Goal: Task Accomplishment & Management: Manage account settings

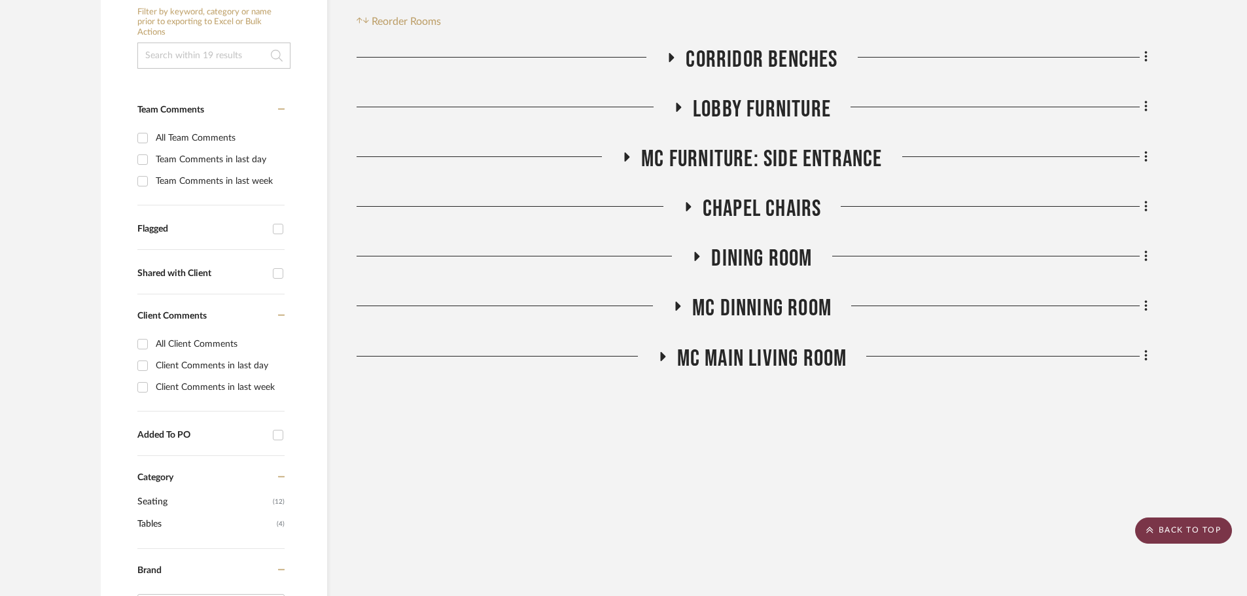
click at [1142, 523] on scroll-to-top-button "BACK TO TOP" at bounding box center [1183, 530] width 97 height 26
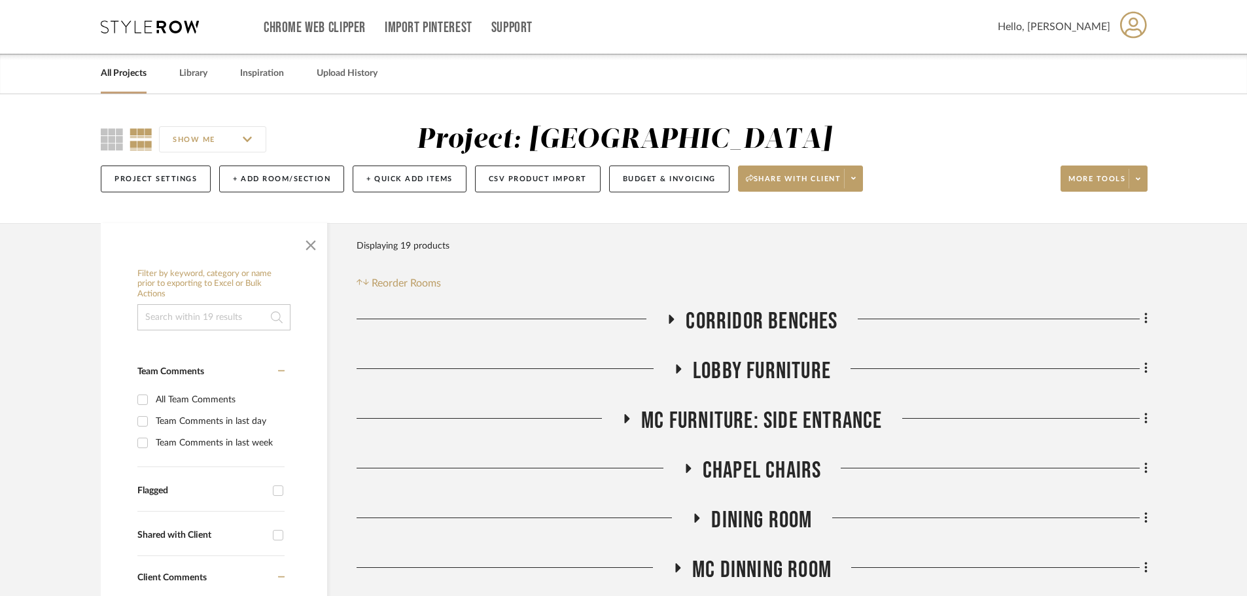
click at [181, 31] on icon at bounding box center [150, 26] width 98 height 13
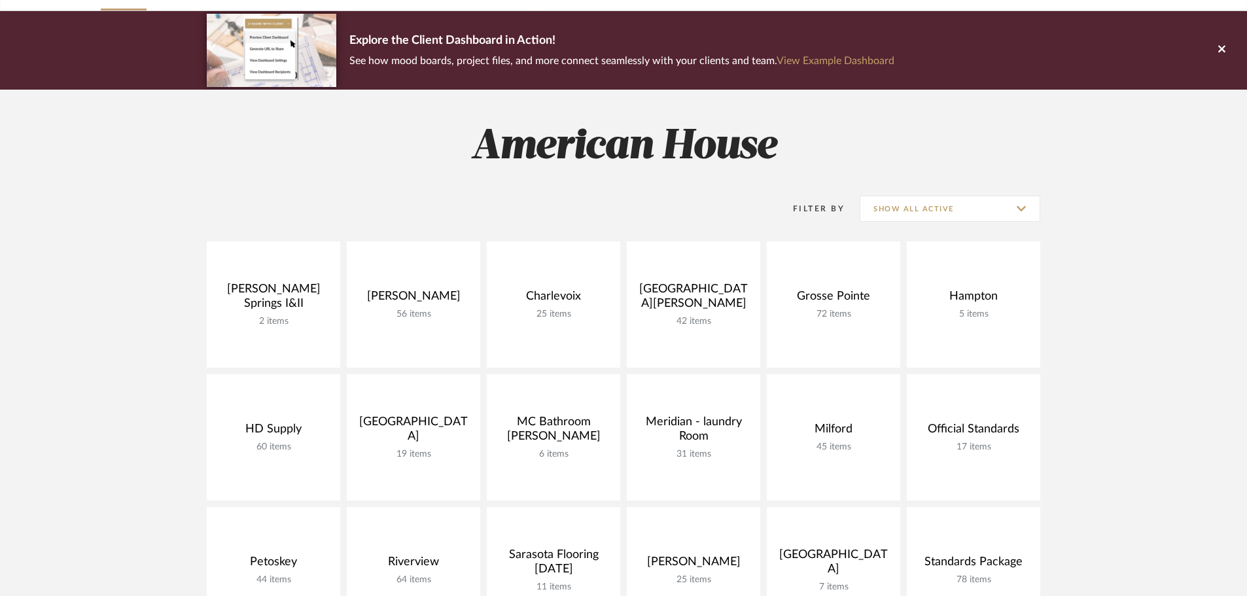
scroll to position [262, 0]
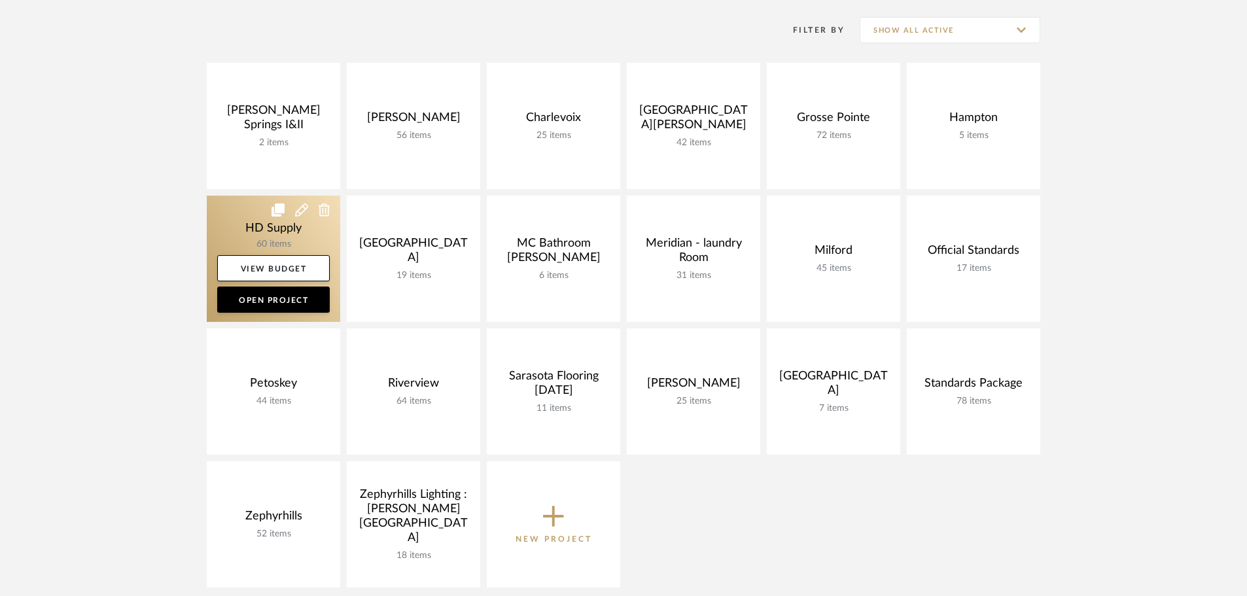
click at [256, 218] on link at bounding box center [273, 259] width 133 height 126
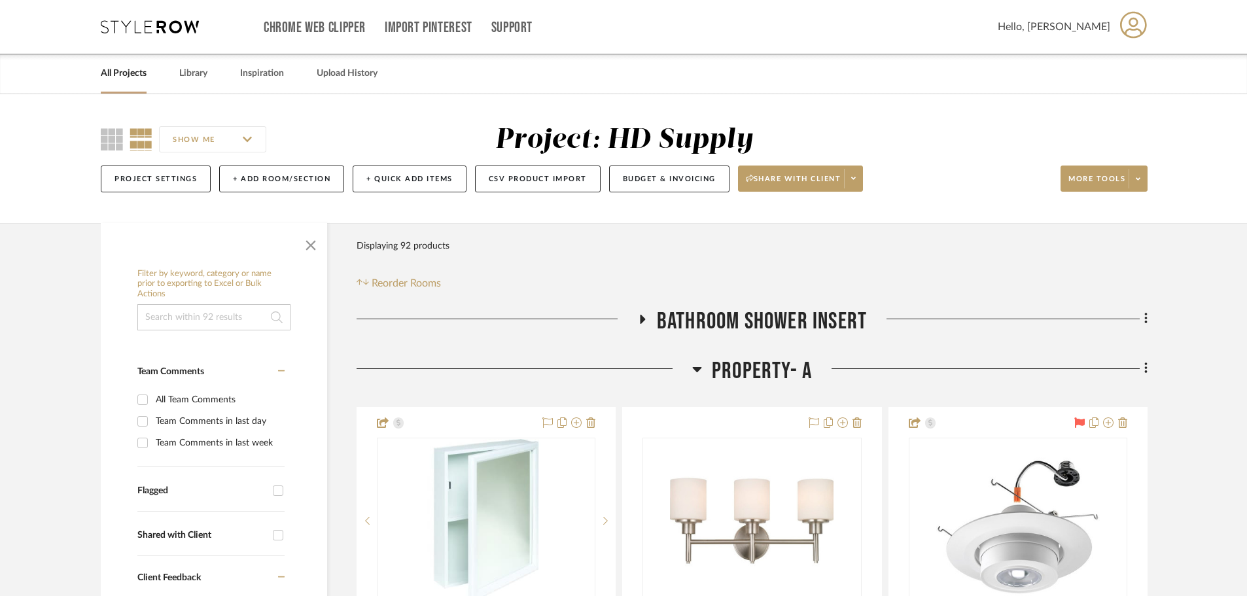
click at [638, 314] on icon at bounding box center [642, 319] width 16 height 10
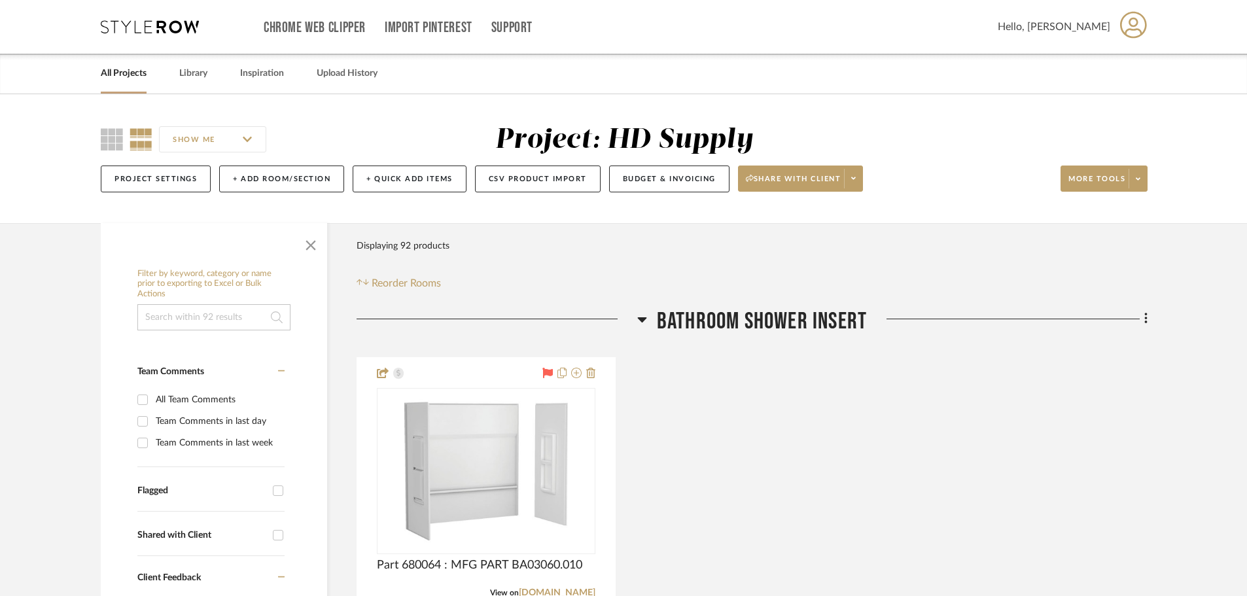
click at [638, 321] on icon at bounding box center [642, 319] width 10 height 16
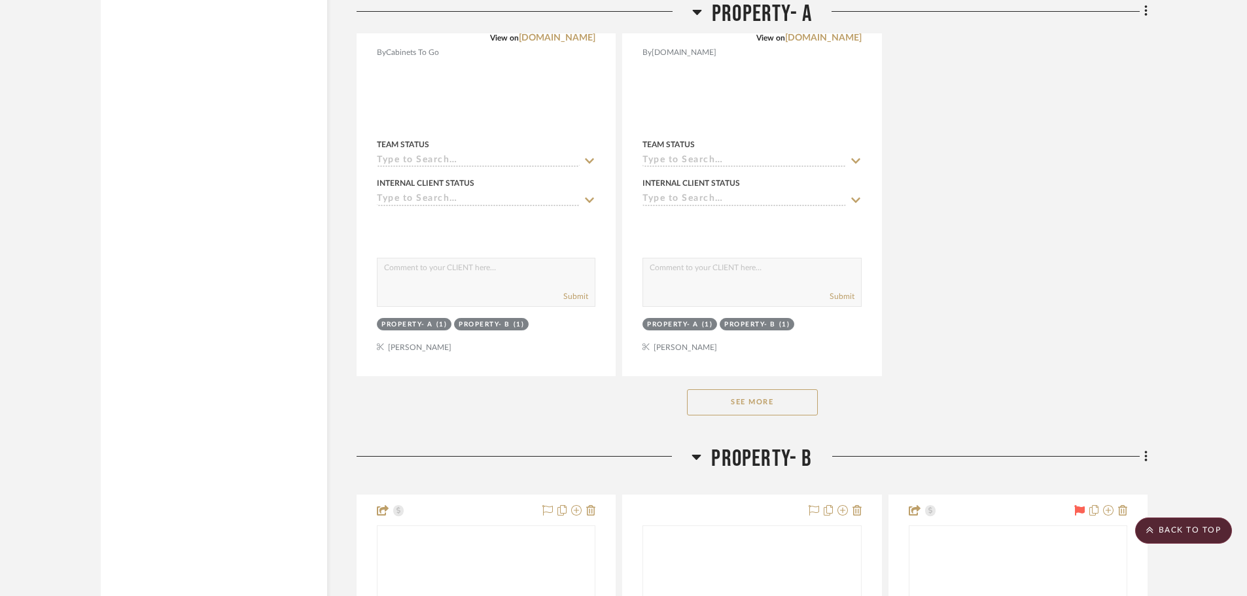
scroll to position [1766, 0]
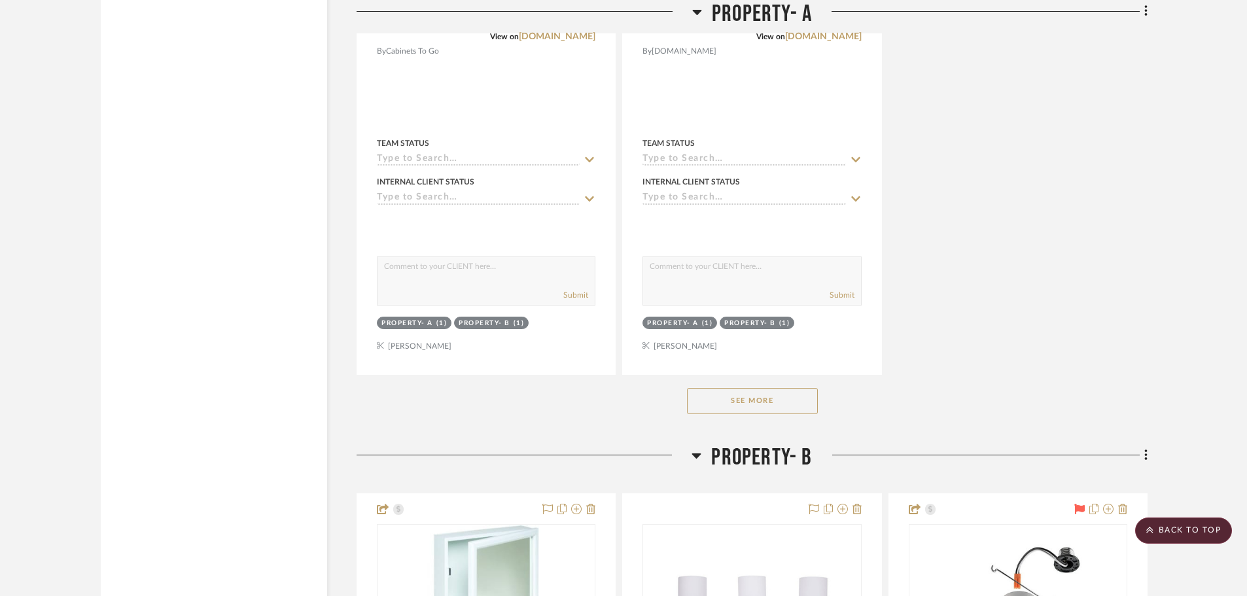
click at [708, 415] on div "See More" at bounding box center [752, 401] width 791 height 52
click at [709, 413] on button "See More" at bounding box center [752, 401] width 131 height 26
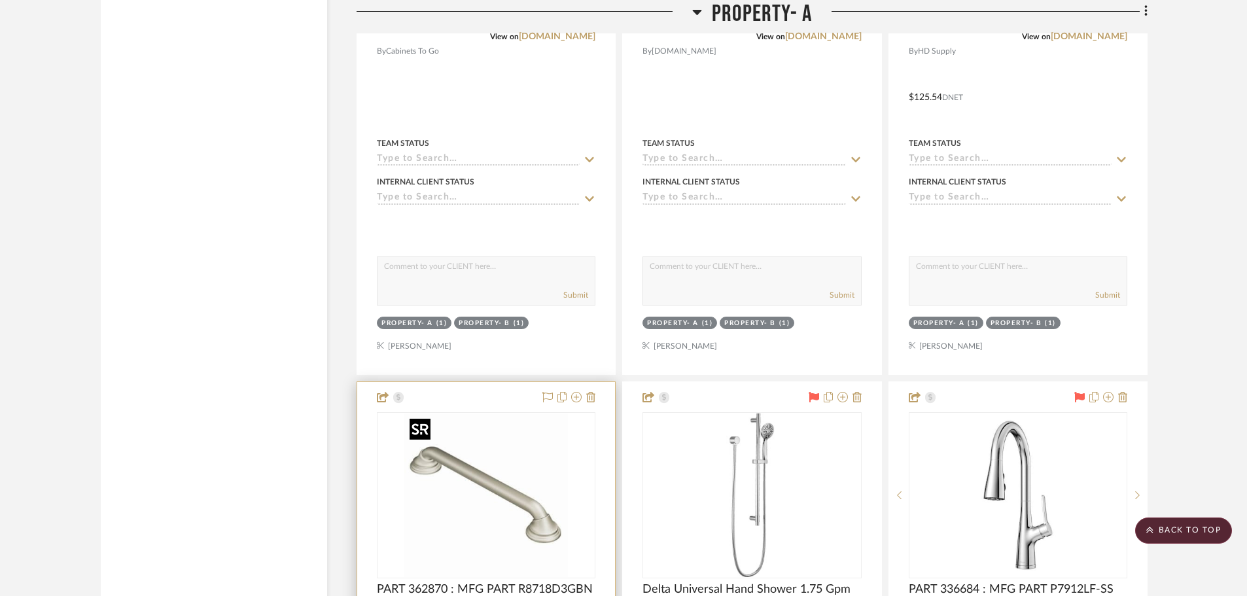
click at [508, 498] on img "0" at bounding box center [486, 495] width 164 height 164
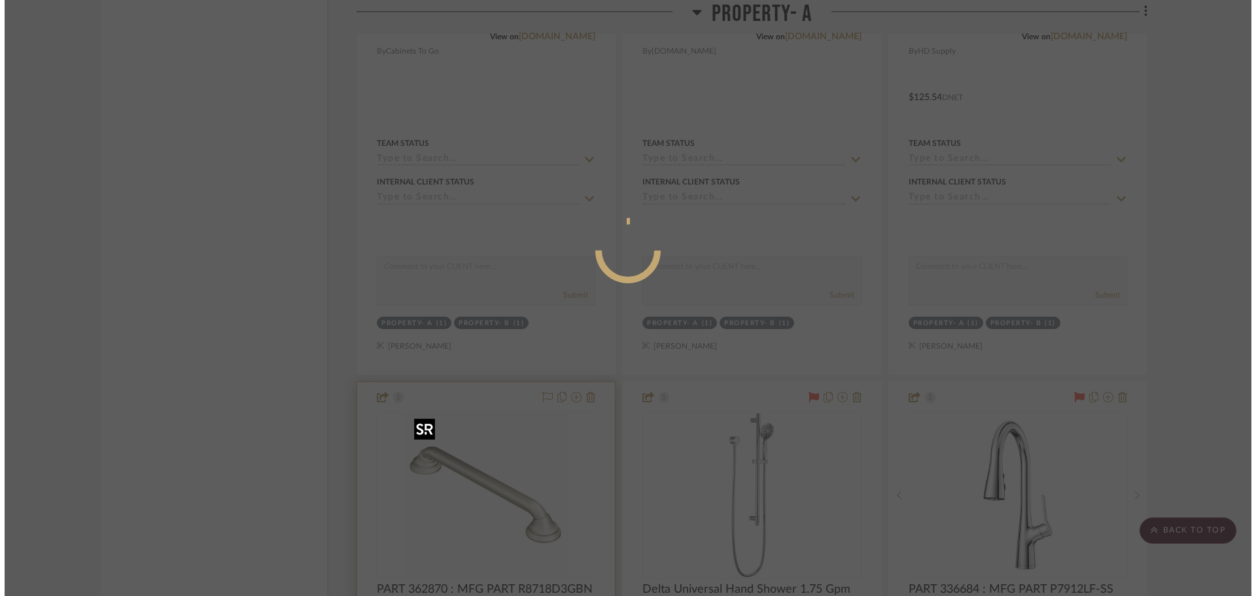
scroll to position [0, 0]
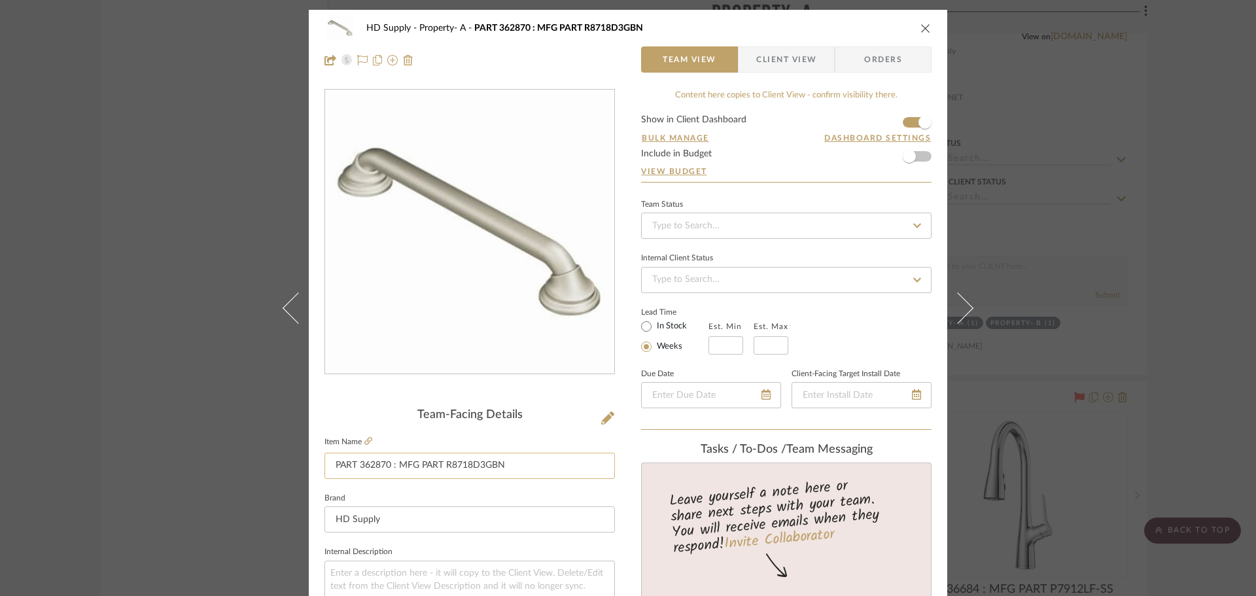
click at [373, 464] on input "PART 362870 : MFG PART R8718D3GBN" at bounding box center [469, 466] width 290 height 26
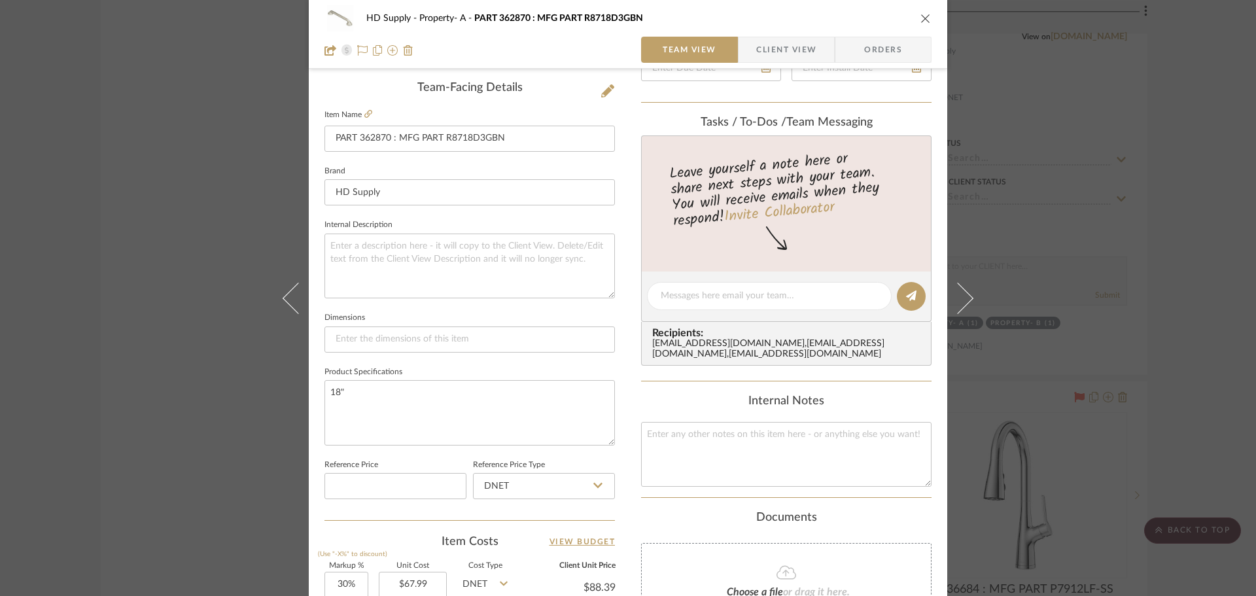
scroll to position [392, 0]
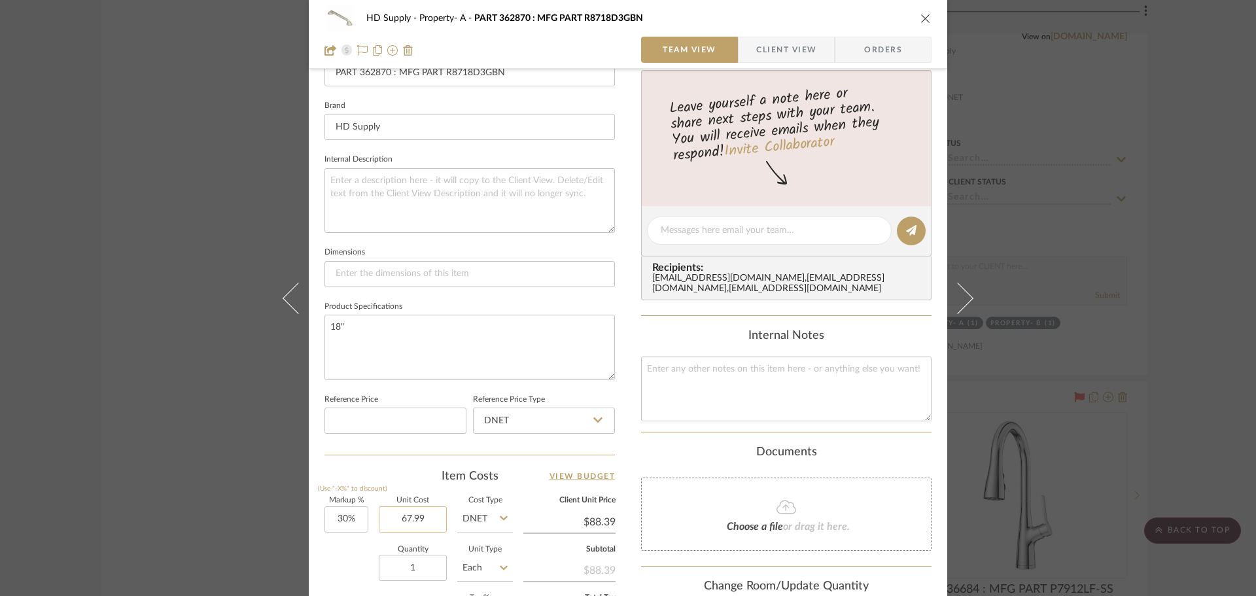
click at [411, 521] on input "67.99" at bounding box center [413, 519] width 68 height 26
type input "$67.99"
click at [914, 14] on div "HD Supply Property- A PART 362870 : MFG PART R8718D3GBN" at bounding box center [627, 18] width 607 height 26
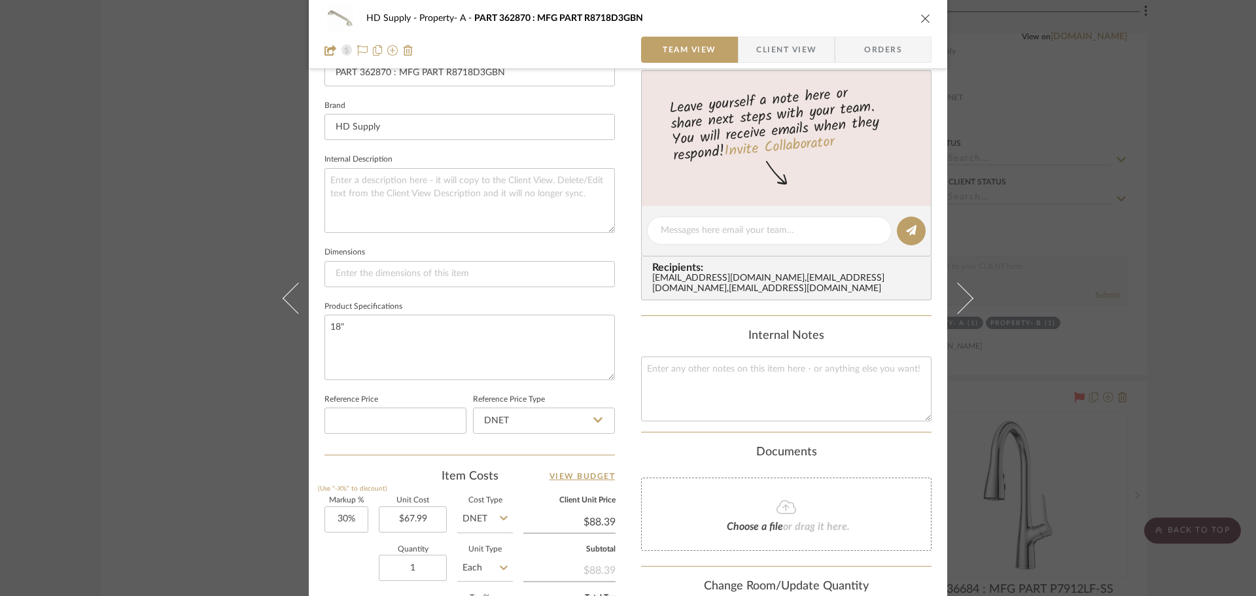
click at [922, 18] on icon "close" at bounding box center [925, 18] width 10 height 10
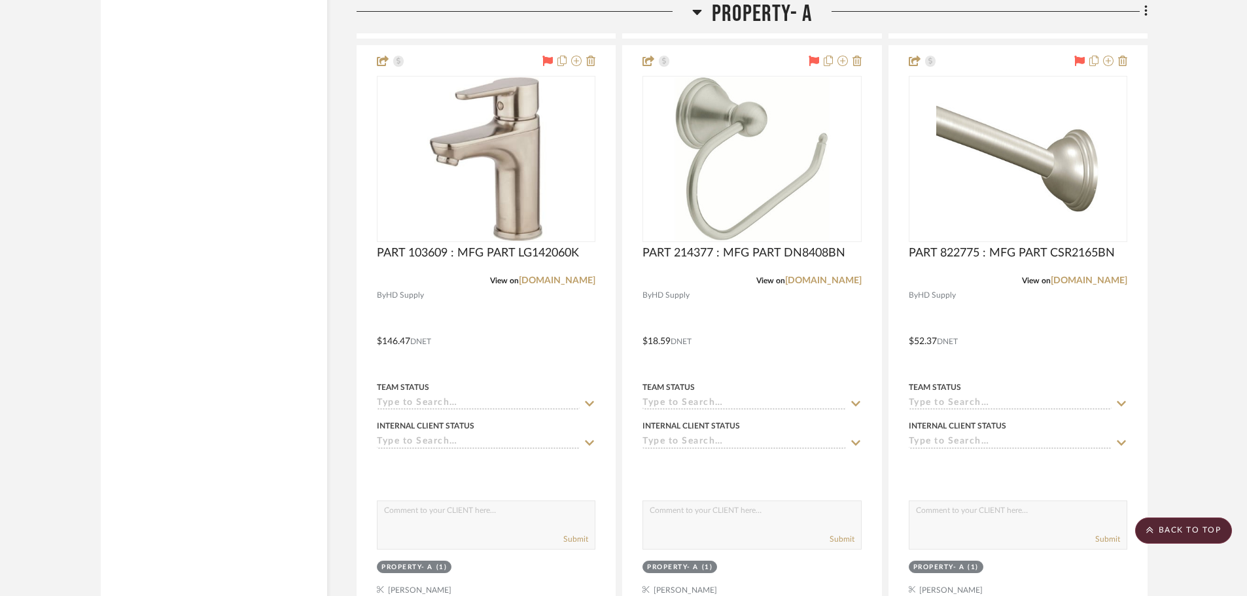
scroll to position [3271, 0]
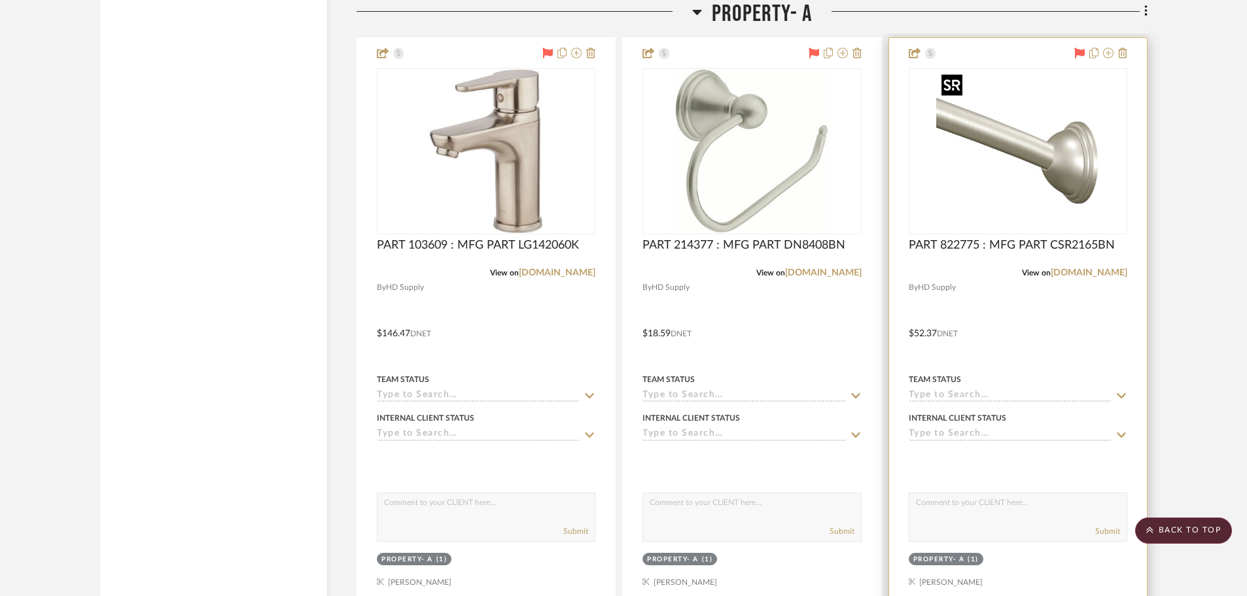
click at [0, 0] on img at bounding box center [0, 0] width 0 height 0
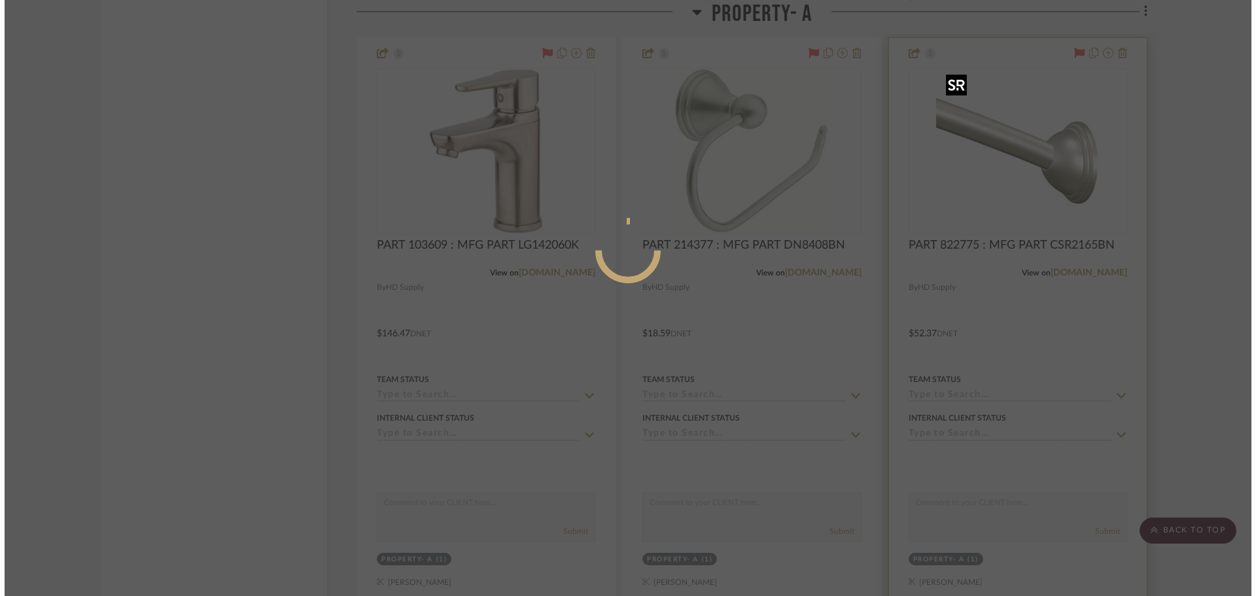
scroll to position [0, 0]
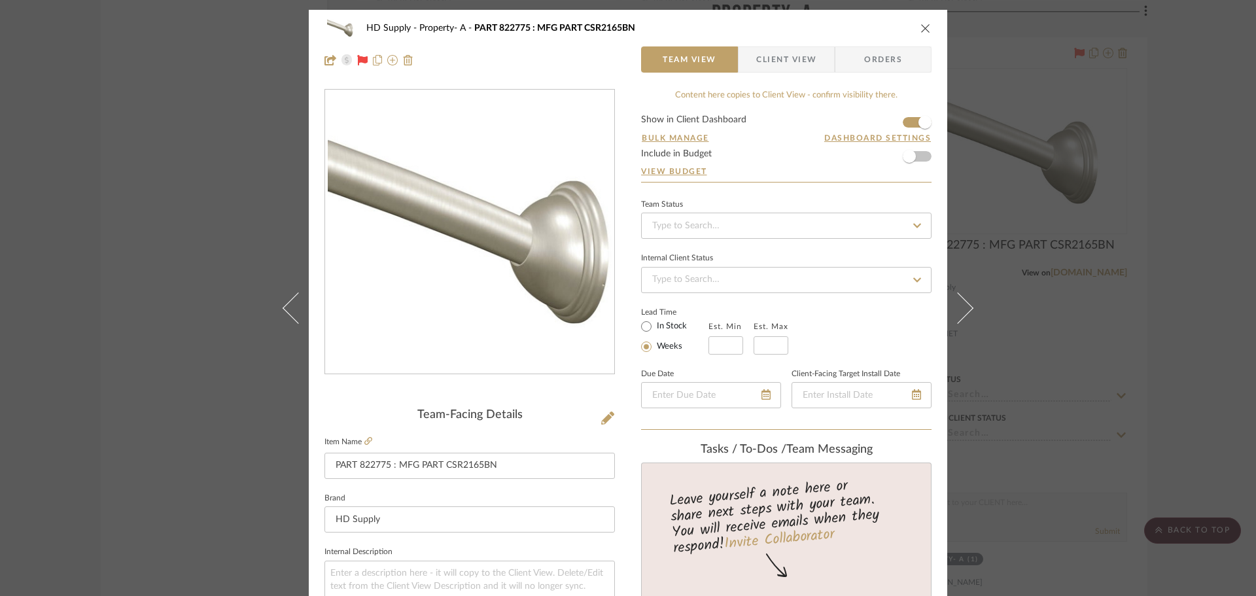
click at [920, 26] on icon "close" at bounding box center [925, 28] width 10 height 10
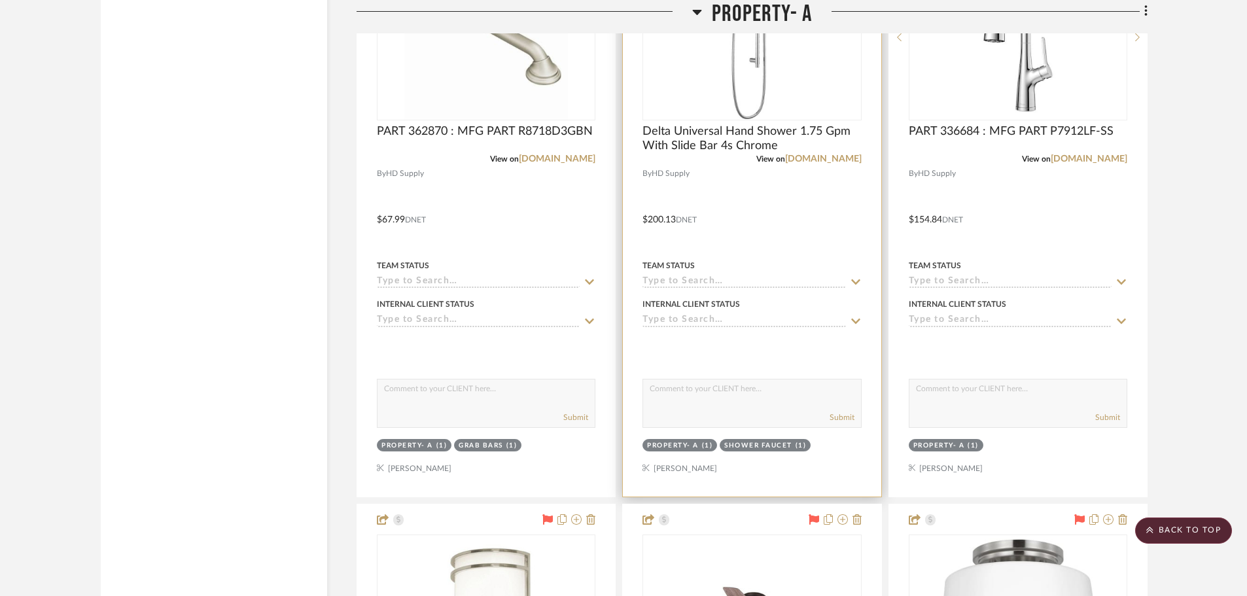
scroll to position [1897, 0]
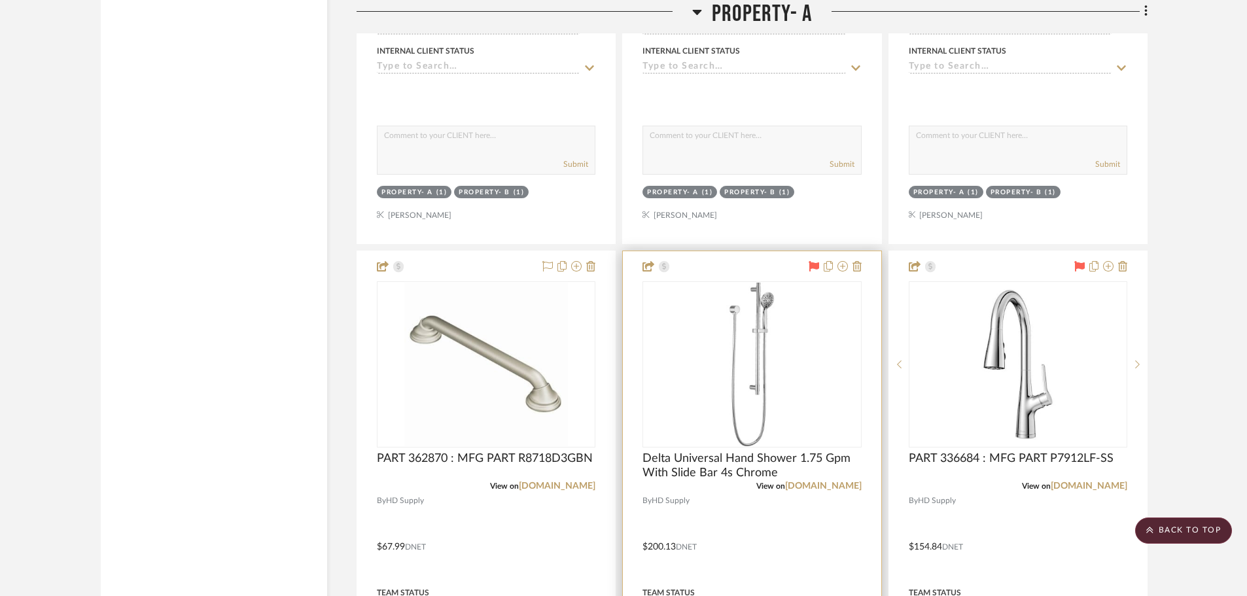
click at [755, 340] on img "0" at bounding box center [752, 365] width 164 height 164
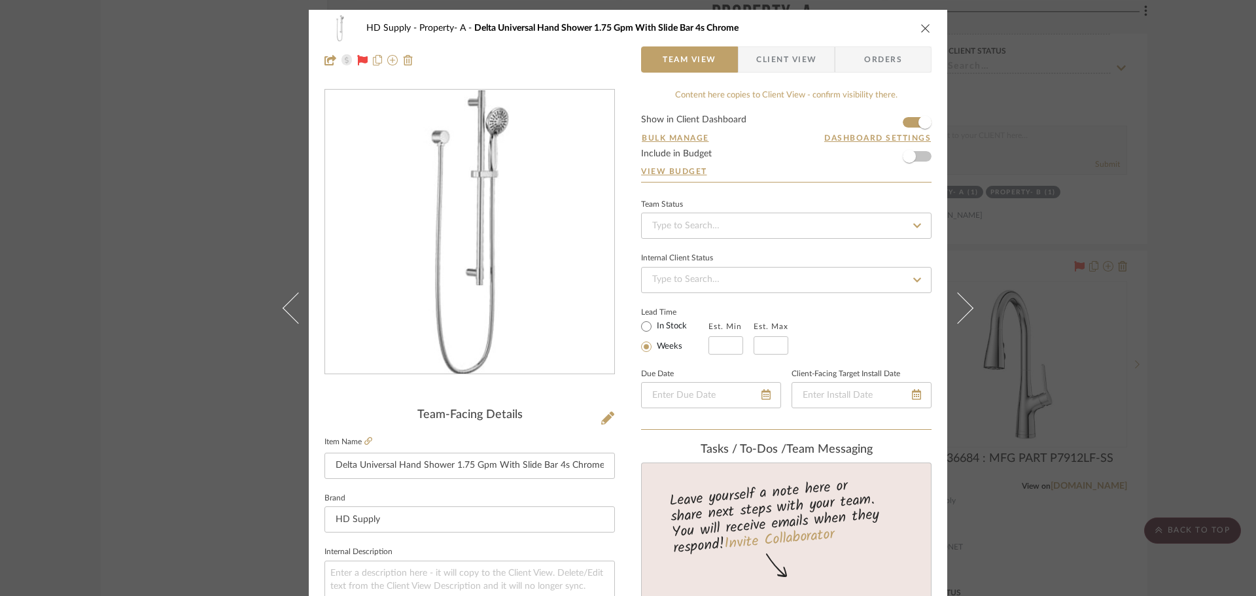
click at [368, 437] on fieldset "Item Name Delta Universal Hand Shower 1.75 Gpm With Slide Bar 4s Chrome" at bounding box center [469, 456] width 290 height 46
click at [366, 439] on icon at bounding box center [368, 441] width 8 height 8
click at [924, 33] on icon "close" at bounding box center [925, 28] width 10 height 10
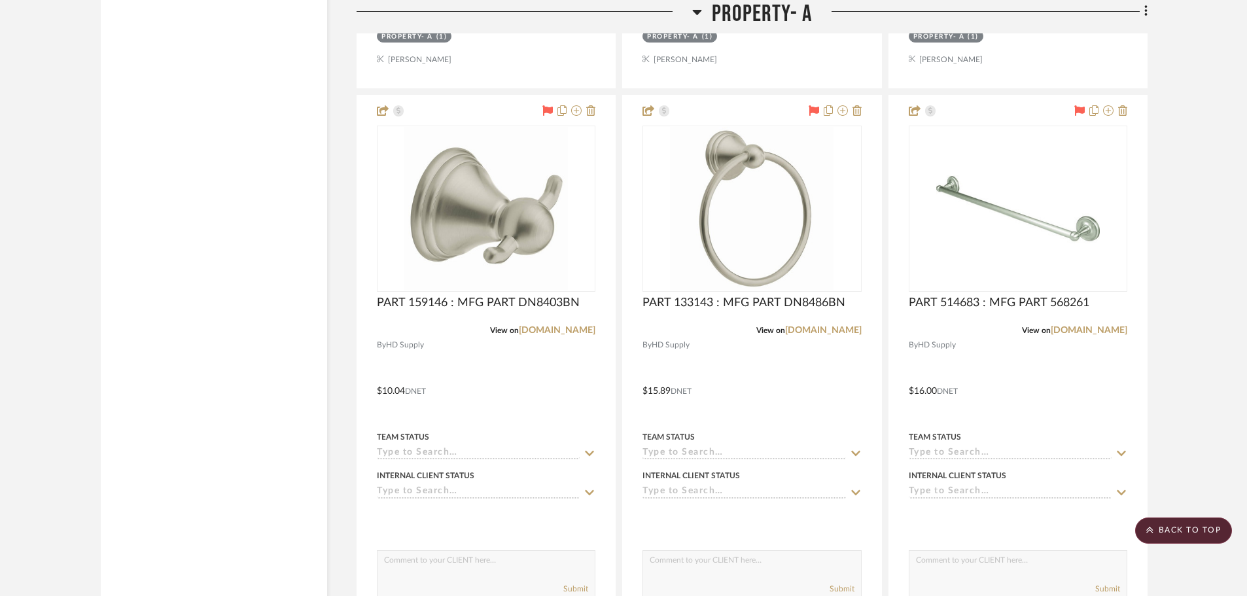
scroll to position [3794, 0]
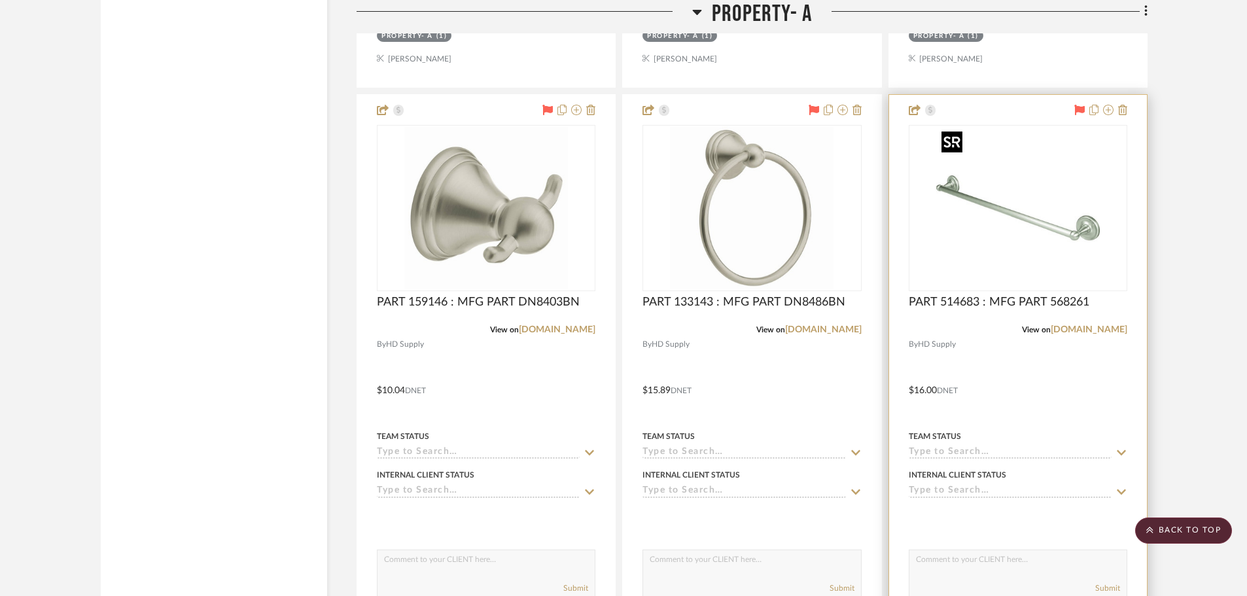
click at [0, 0] on img at bounding box center [0, 0] width 0 height 0
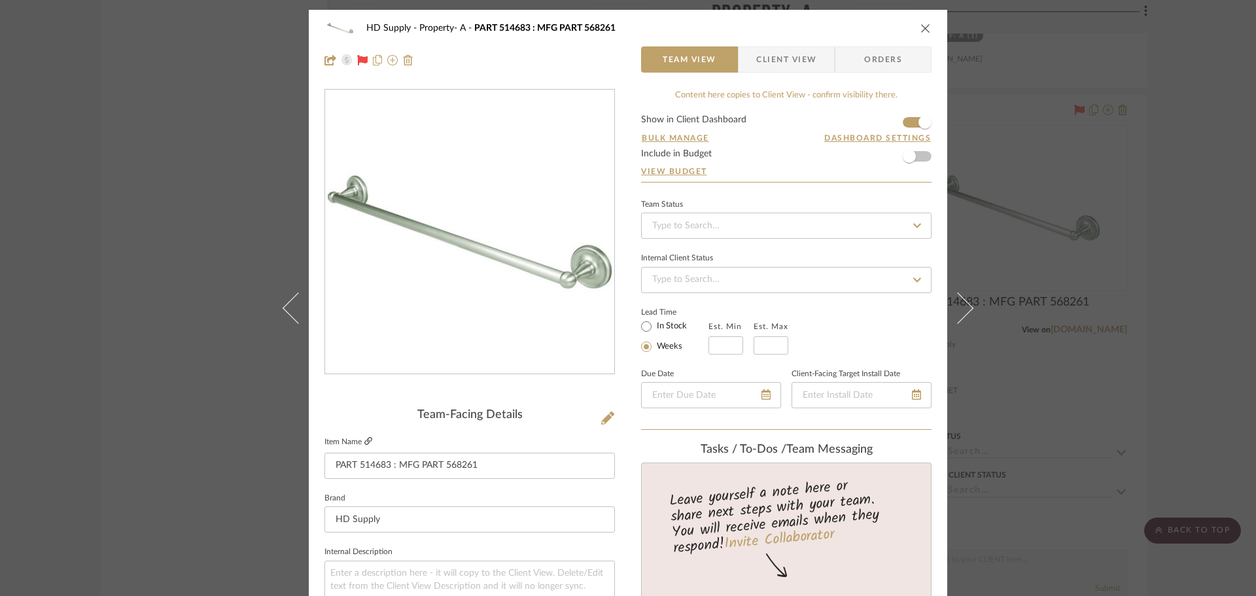
click at [367, 439] on icon at bounding box center [368, 441] width 8 height 8
click at [926, 26] on button "close" at bounding box center [926, 28] width 12 height 12
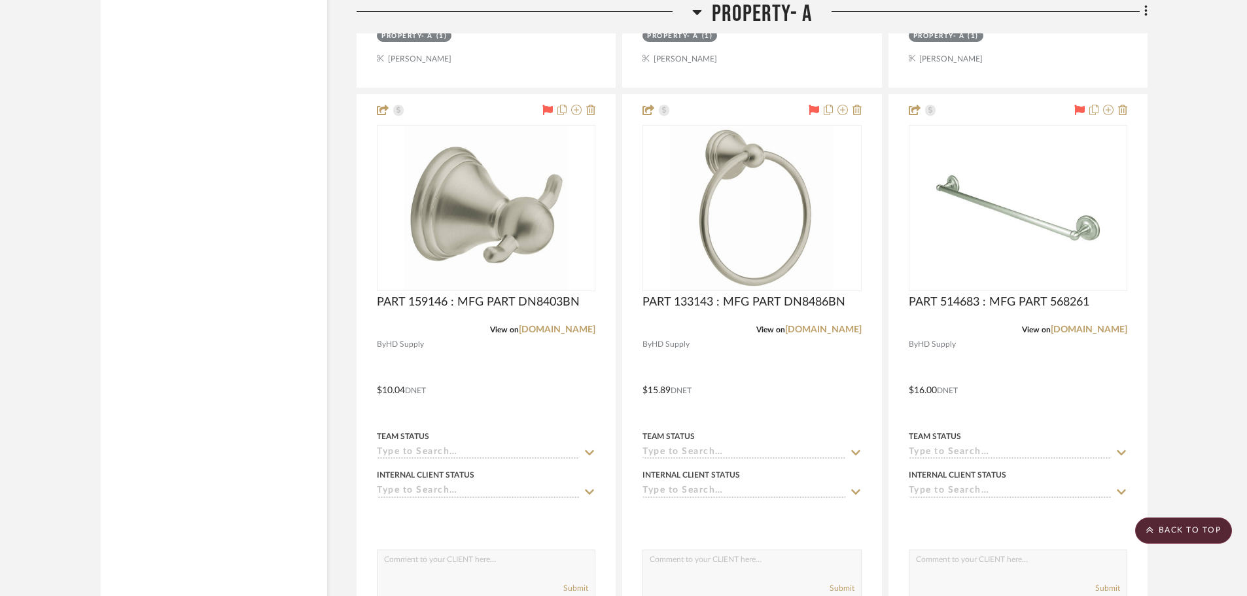
scroll to position [3402, 0]
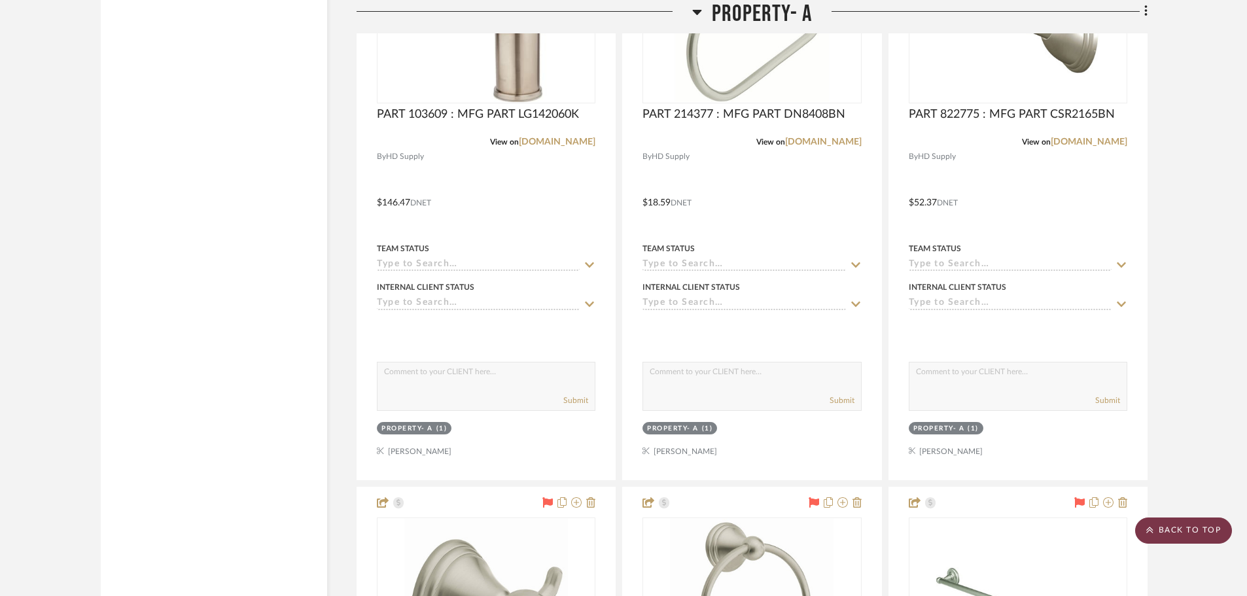
click at [1198, 515] on project-details-page "SHOW ME Project: HD Supply Project Settings + Add Room/Section + Quick Add Item…" at bounding box center [623, 484] width 1247 height 7582
click at [1203, 527] on scroll-to-top-button "BACK TO TOP" at bounding box center [1183, 530] width 97 height 26
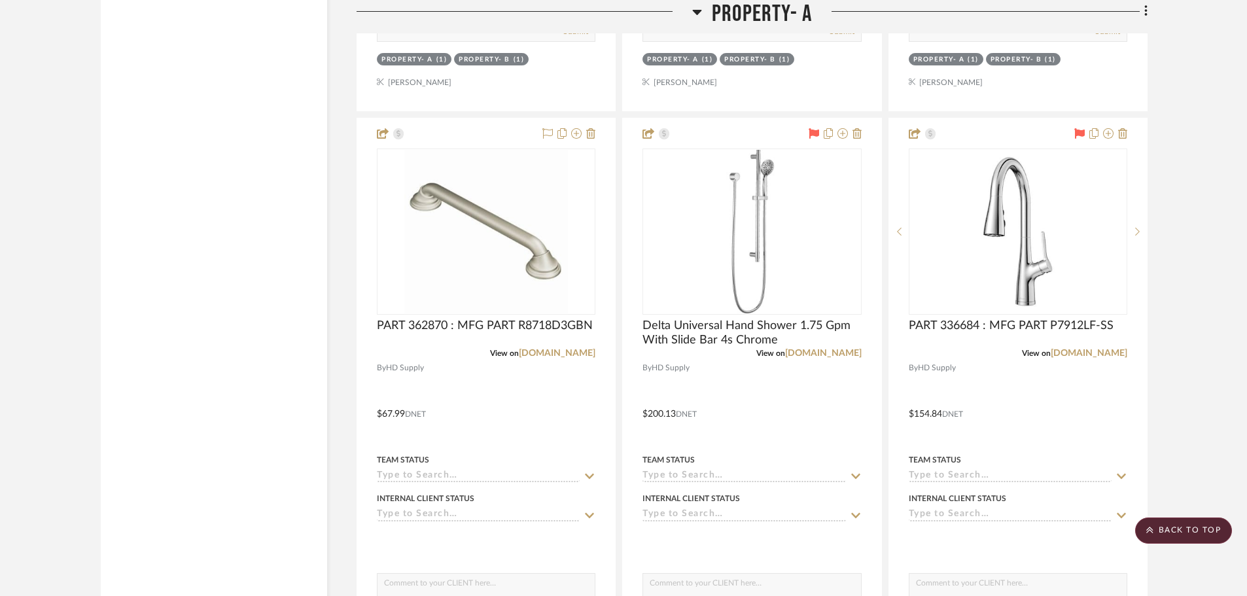
scroll to position [2093, 0]
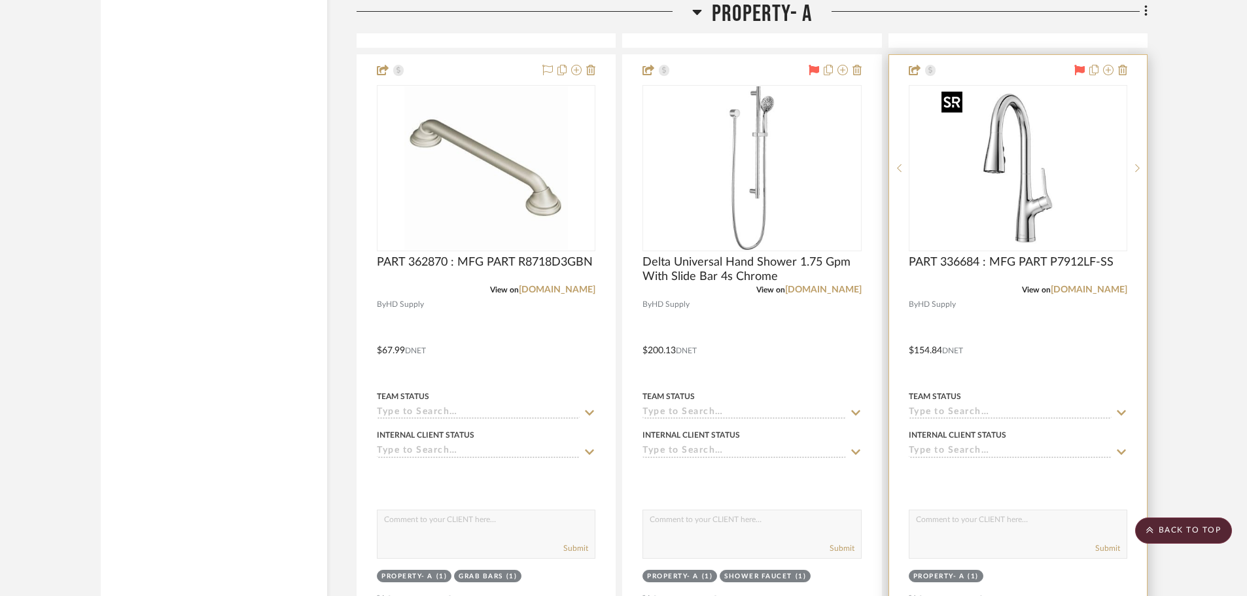
click at [1028, 167] on img "0" at bounding box center [1018, 168] width 164 height 164
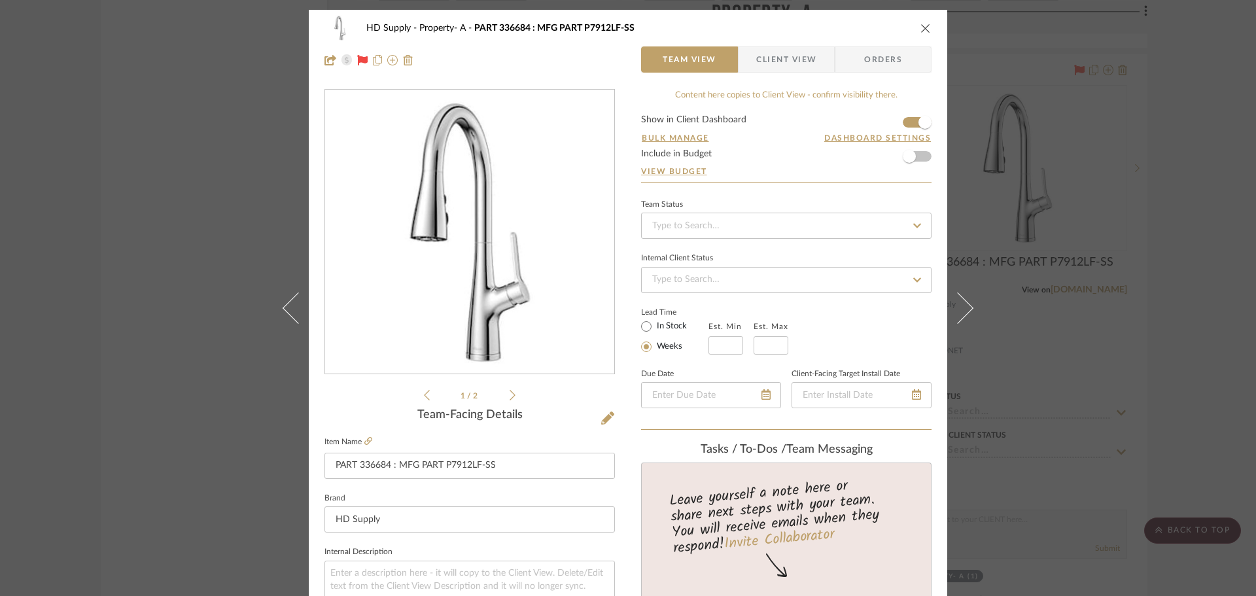
click at [510, 396] on icon at bounding box center [513, 395] width 6 height 12
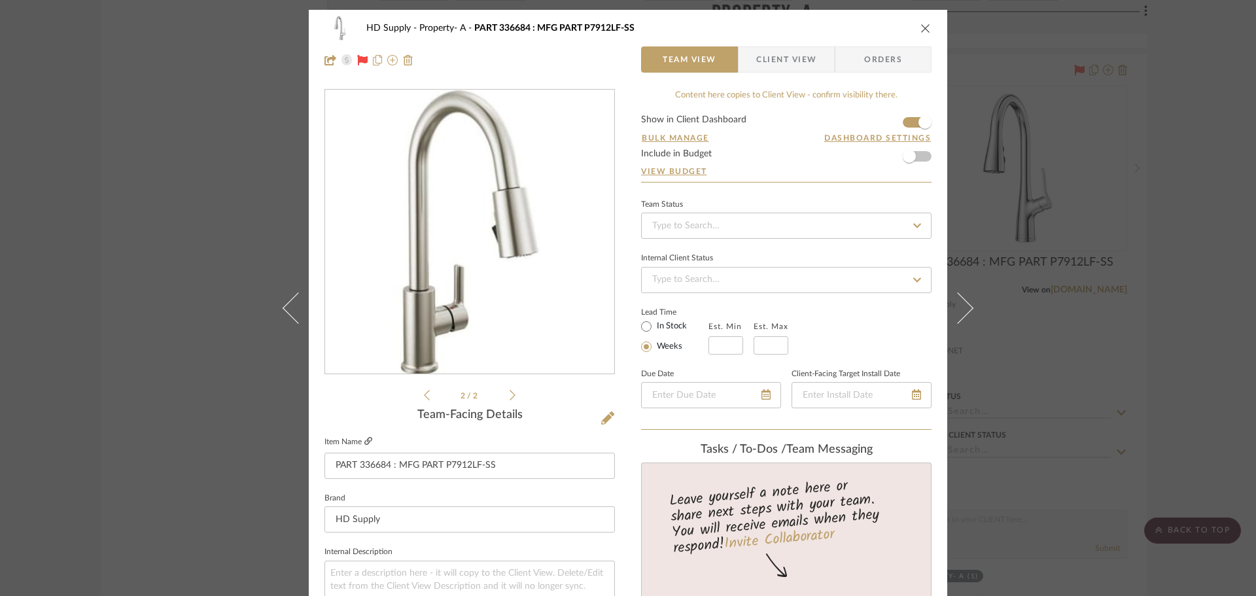
click at [364, 444] on icon at bounding box center [368, 441] width 8 height 8
click at [601, 417] on icon at bounding box center [607, 417] width 13 height 13
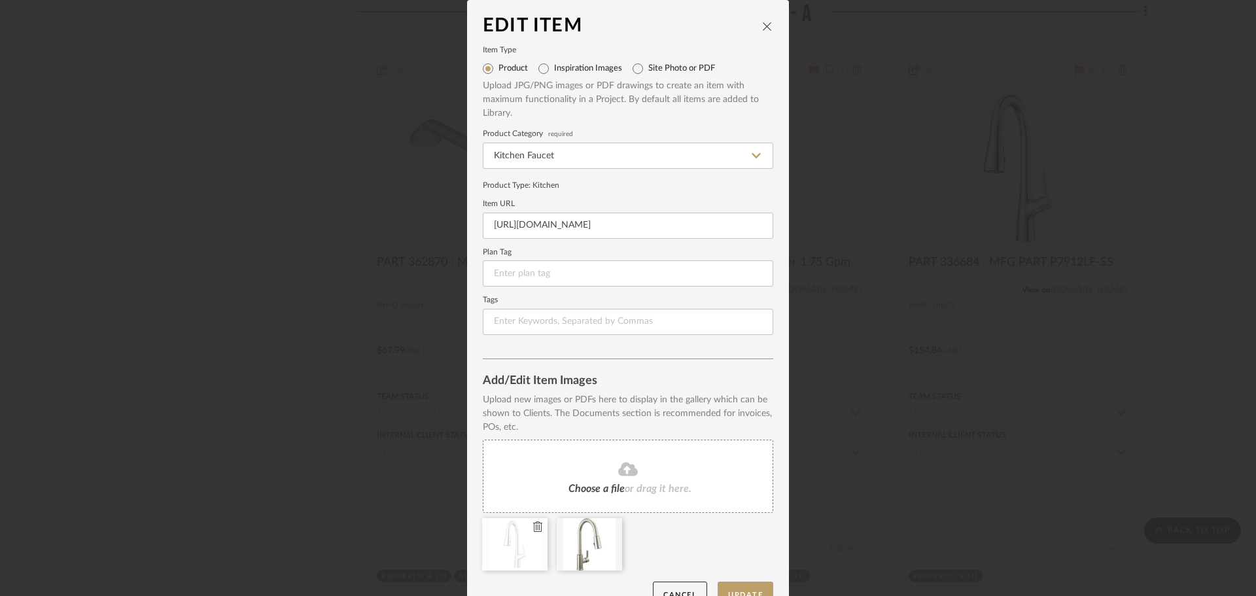
click at [535, 529] on icon at bounding box center [537, 526] width 9 height 10
click at [729, 587] on button "Update" at bounding box center [746, 595] width 56 height 27
